Goal: Find contact information: Find contact information

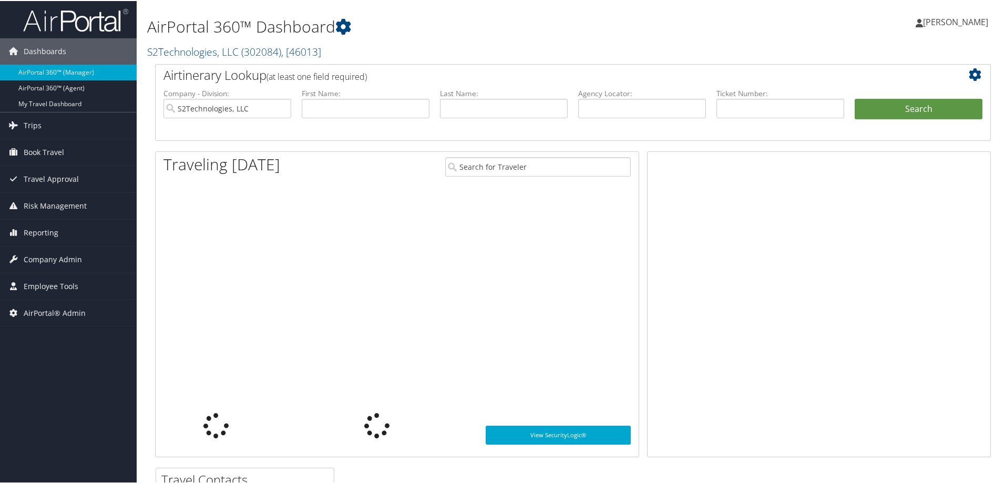
click at [190, 52] on link "S2Technologies, LLC ( 302084 ) , [ 46013 ]" at bounding box center [234, 51] width 174 height 14
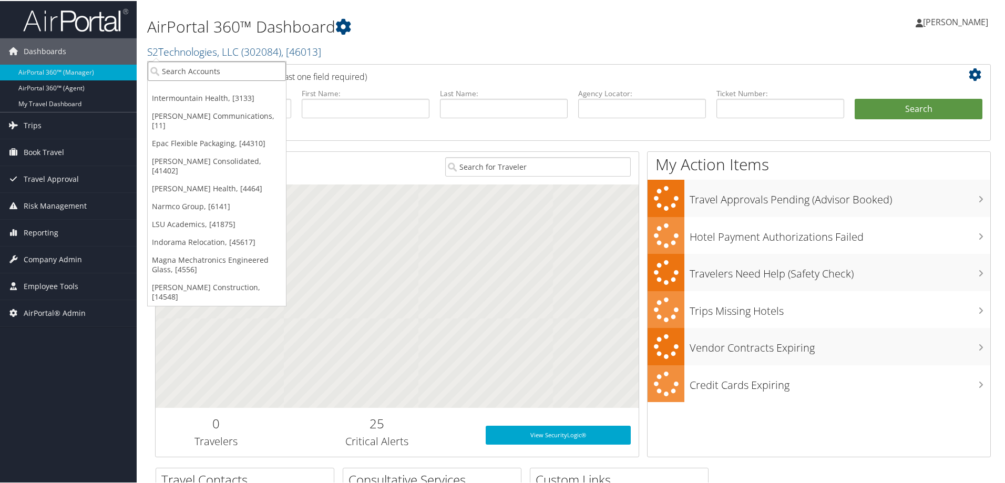
click at [195, 71] on input "search" at bounding box center [217, 69] width 138 height 19
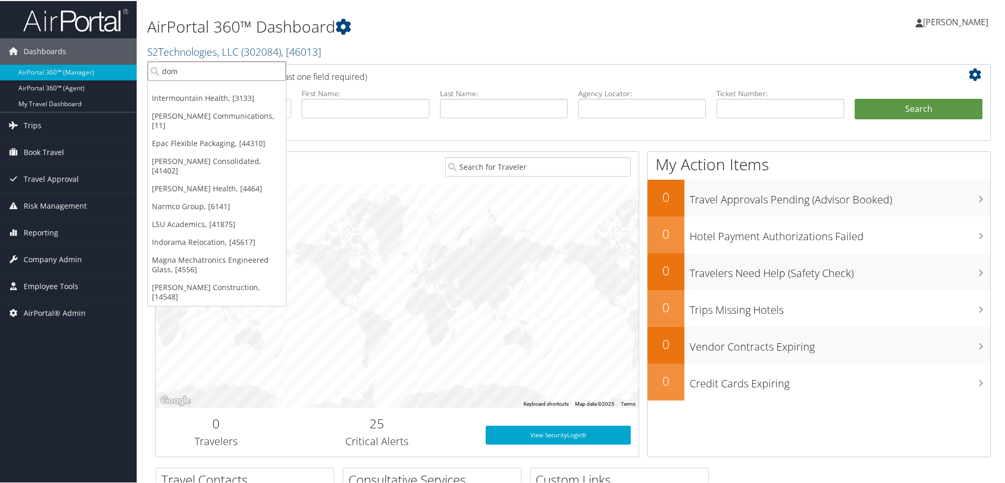
type input "domo"
click at [175, 90] on div "Domo, Inc. (7411), [5711]" at bounding box center [217, 89] width 150 height 9
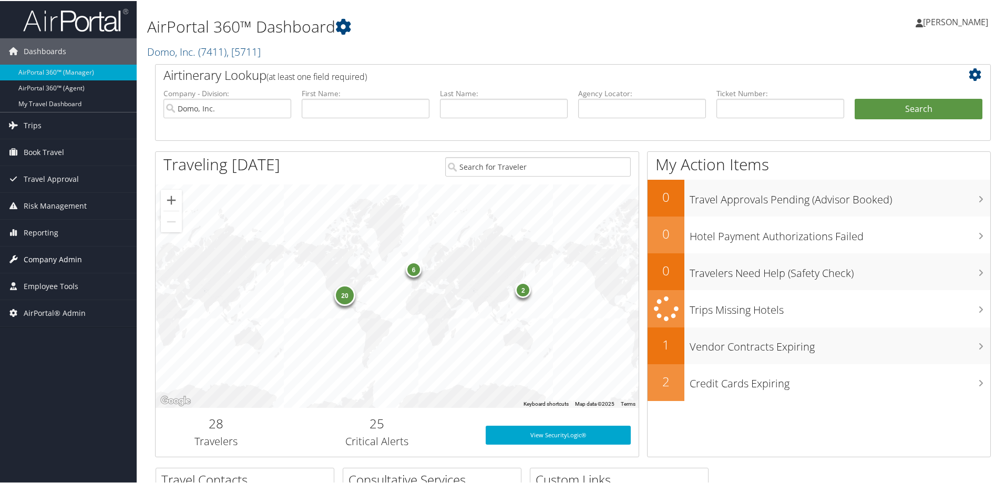
click at [53, 255] on span "Company Admin" at bounding box center [53, 258] width 58 height 26
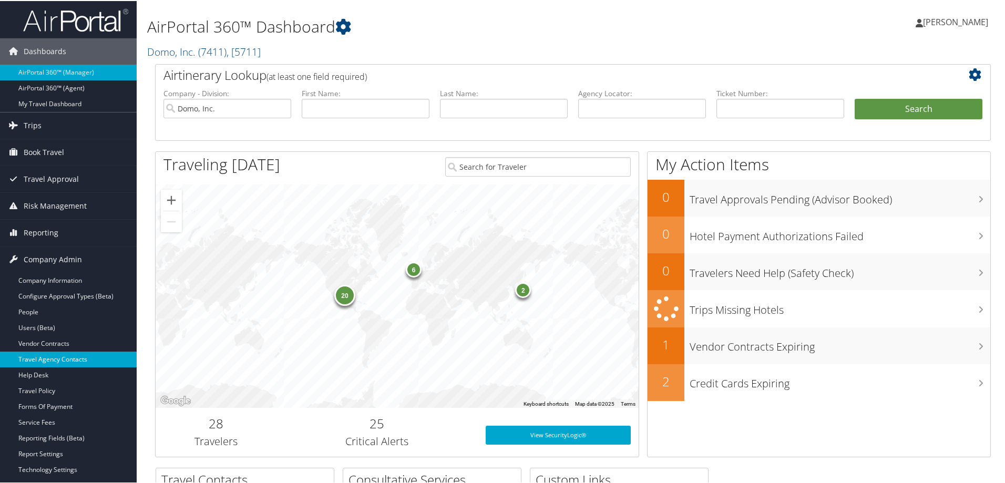
click at [66, 358] on link "Travel Agency Contacts" at bounding box center [68, 359] width 137 height 16
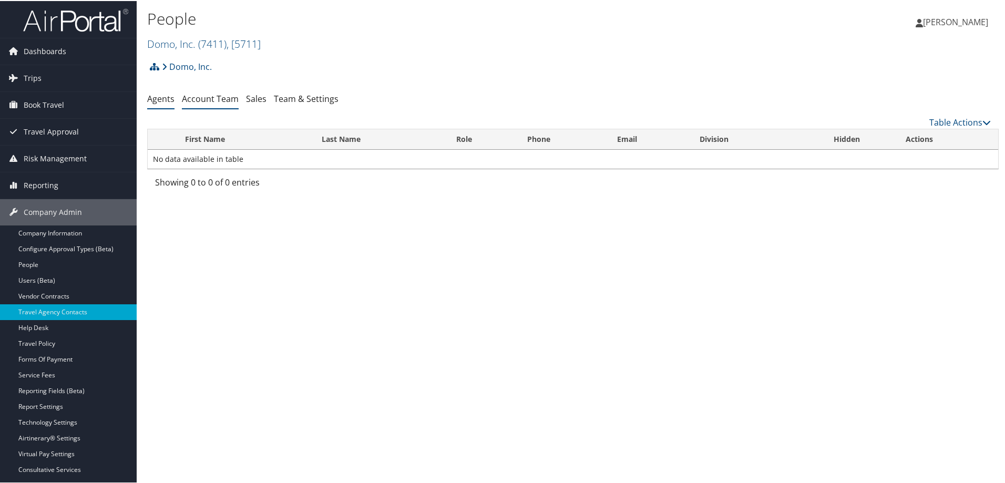
click at [225, 98] on link "Account Team" at bounding box center [210, 98] width 57 height 12
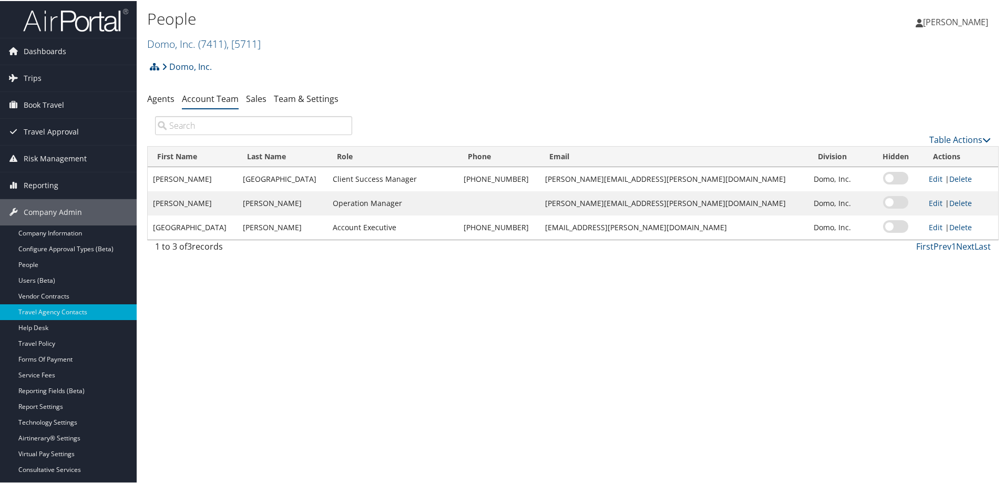
drag, startPoint x: 193, startPoint y: 412, endPoint x: 203, endPoint y: 382, distance: 32.1
click at [193, 412] on div "People Domo, Inc. ( 7411 ) , [ 5711 ] S2Technologies, LLC Intermountain Health …" at bounding box center [573, 241] width 873 height 483
